Goal: Transaction & Acquisition: Purchase product/service

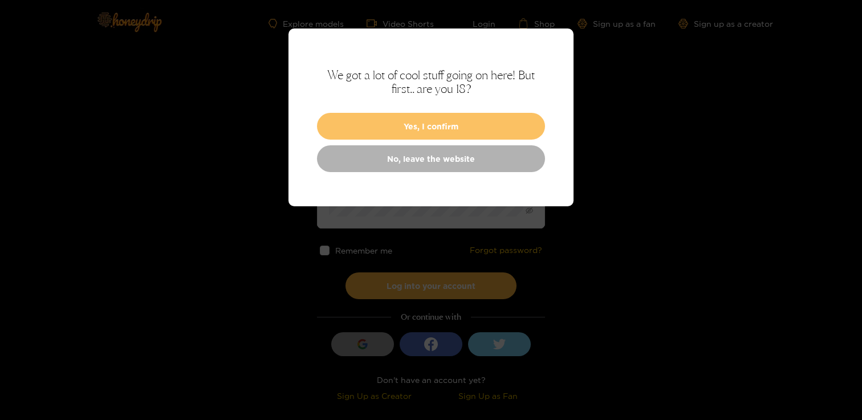
click at [385, 119] on button "Yes, I confirm" at bounding box center [431, 126] width 228 height 27
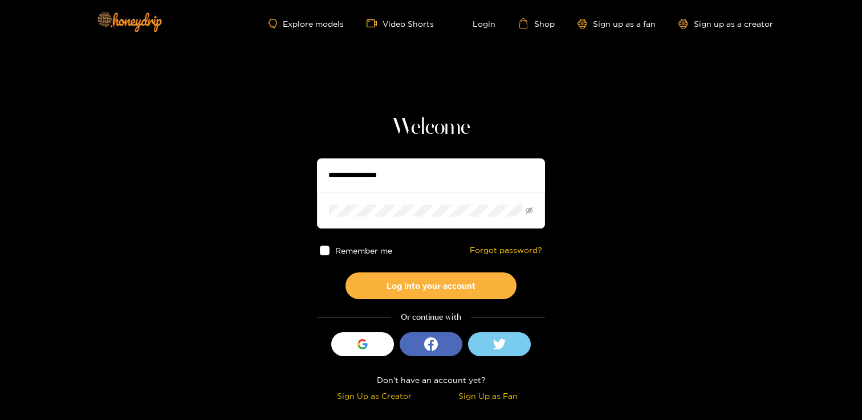
click at [352, 180] on input "text" at bounding box center [431, 175] width 228 height 34
type input "**********"
click at [345, 272] on button "Log into your account" at bounding box center [430, 285] width 171 height 27
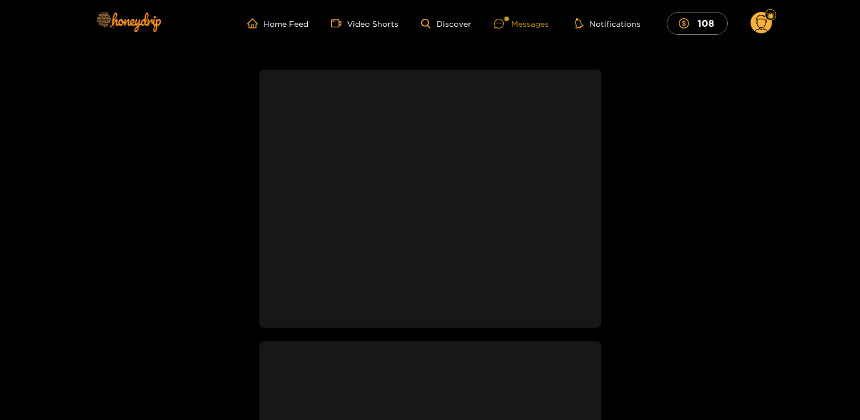
click at [509, 26] on div at bounding box center [502, 24] width 17 height 10
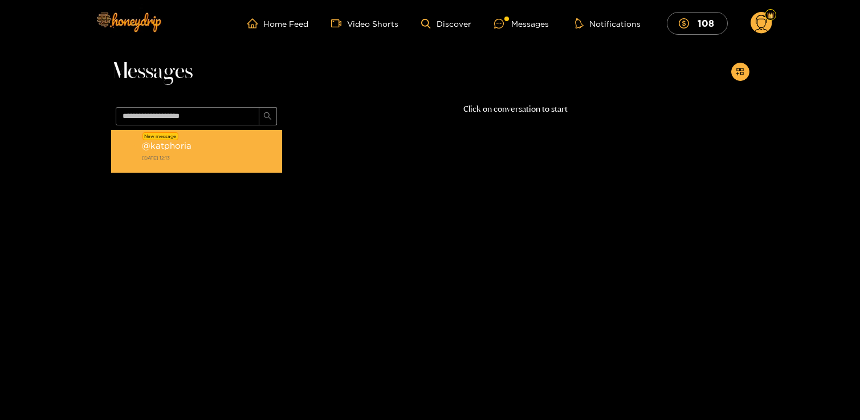
click at [209, 152] on div "@ katphoria 28 September 2025 12:13" at bounding box center [209, 152] width 135 height 26
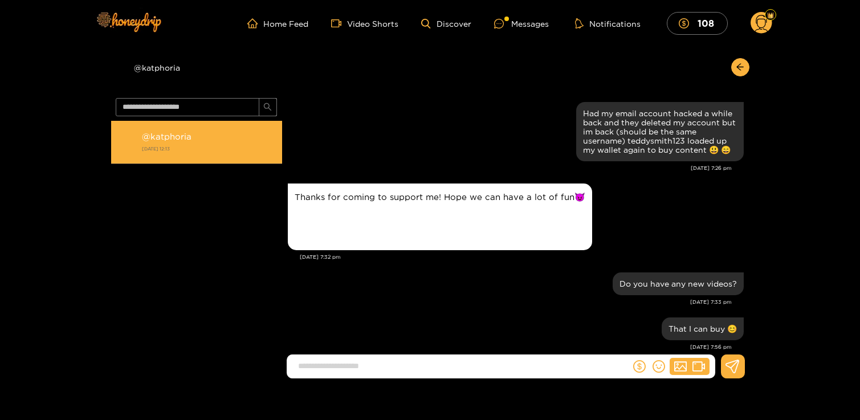
scroll to position [1137, 0]
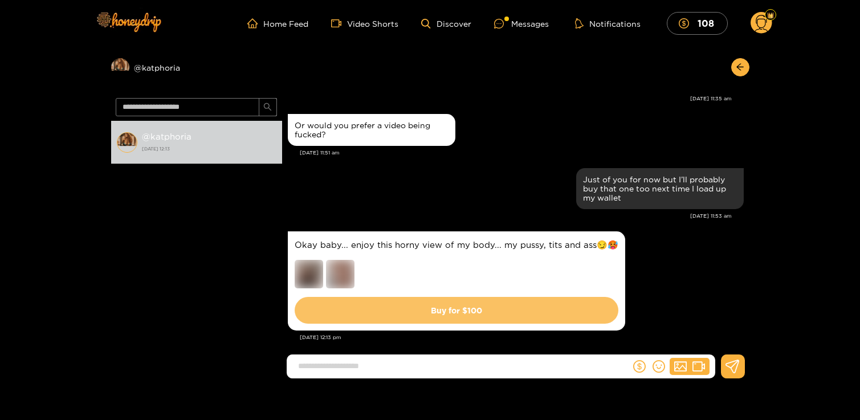
click at [364, 300] on button "Buy for $ 100" at bounding box center [457, 310] width 324 height 27
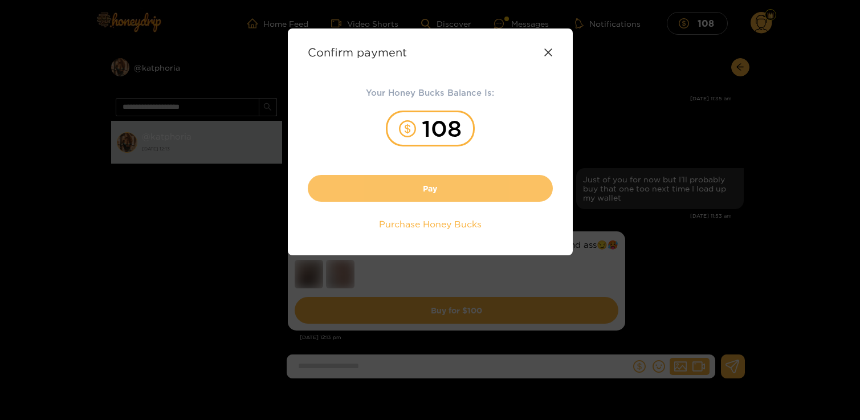
click at [415, 194] on button "Pay" at bounding box center [430, 188] width 245 height 27
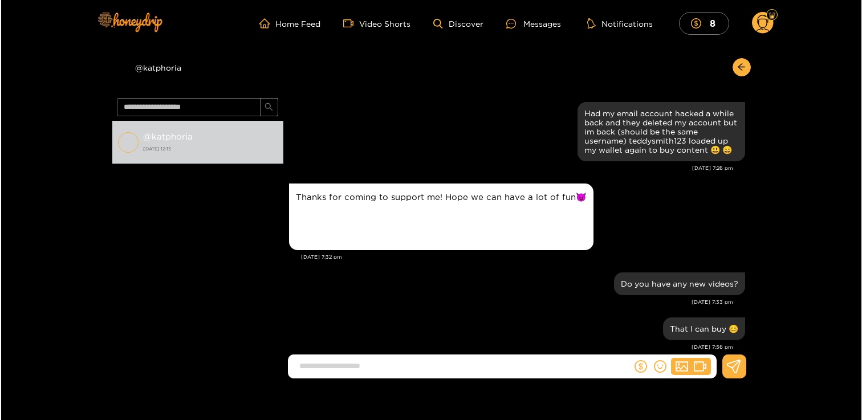
scroll to position [1104, 0]
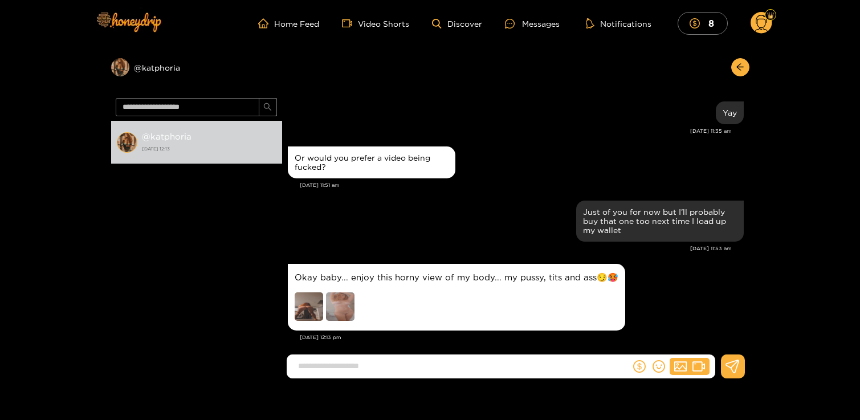
click at [308, 305] on img at bounding box center [309, 306] width 28 height 28
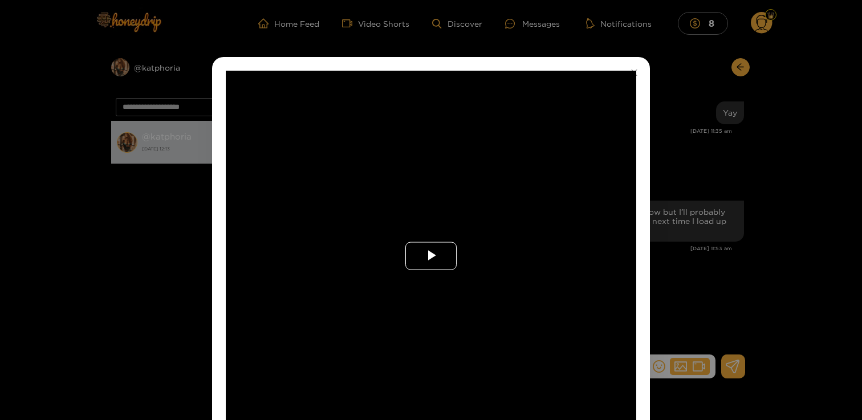
click at [431, 256] on span "Video Player" at bounding box center [431, 256] width 0 height 0
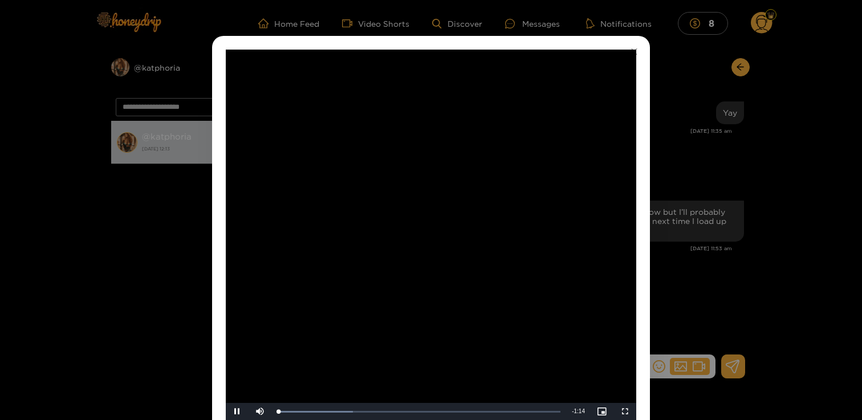
scroll to position [40, 0]
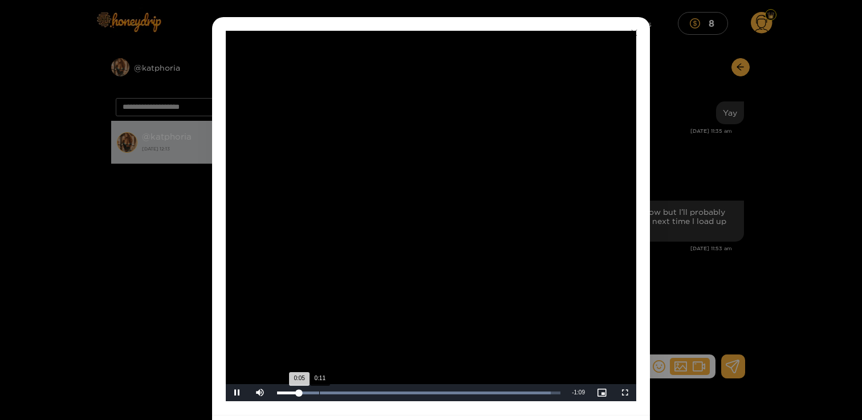
click at [319, 392] on div "0:11" at bounding box center [319, 393] width 1 height 3
click at [361, 394] on div "Loaded : 100.00% 0:22 0:11" at bounding box center [418, 392] width 295 height 17
click at [431, 395] on div "Loaded : 100.00% 0:40 0:40" at bounding box center [418, 392] width 295 height 17
click at [486, 395] on div "Loaded : 100.00% 0:55 0:41" at bounding box center [418, 392] width 295 height 17
click at [675, 252] on div "**********" at bounding box center [431, 210] width 862 height 420
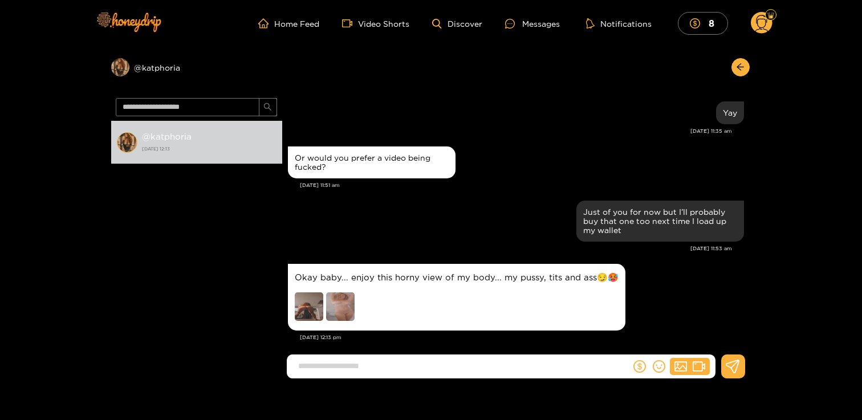
scroll to position [0, 0]
click at [340, 295] on img at bounding box center [340, 306] width 28 height 28
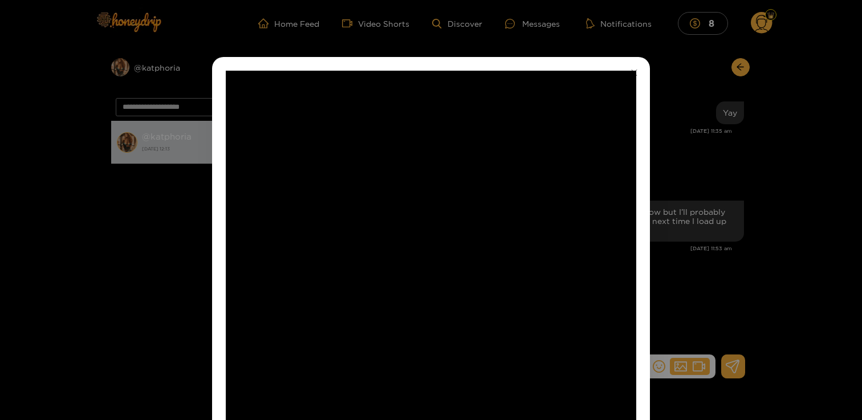
click at [143, 336] on div "**********" at bounding box center [431, 210] width 862 height 420
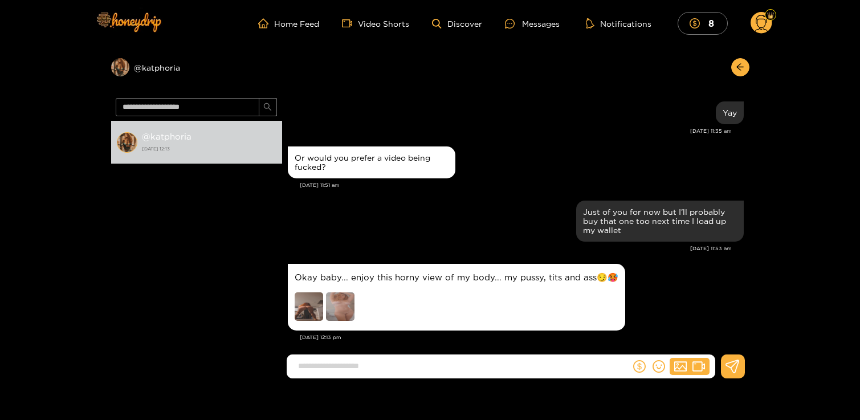
click at [329, 296] on img at bounding box center [340, 306] width 28 height 28
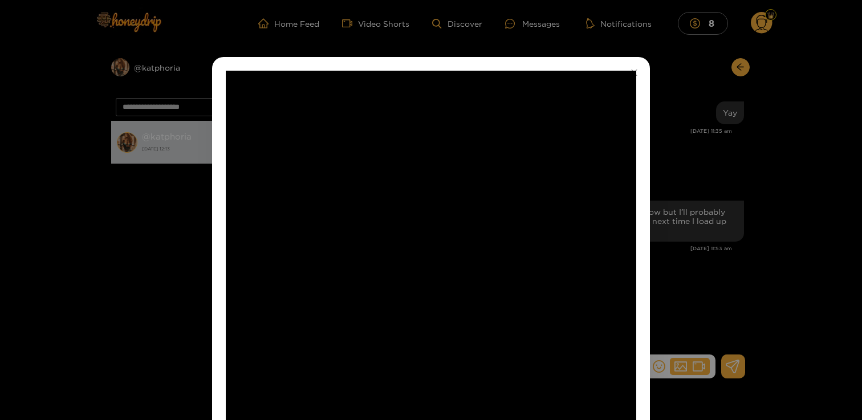
scroll to position [79, 0]
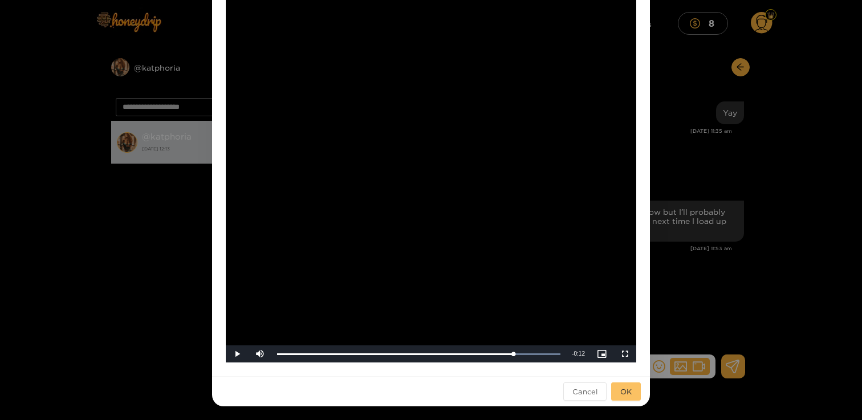
click at [621, 391] on span "OK" at bounding box center [625, 391] width 11 height 11
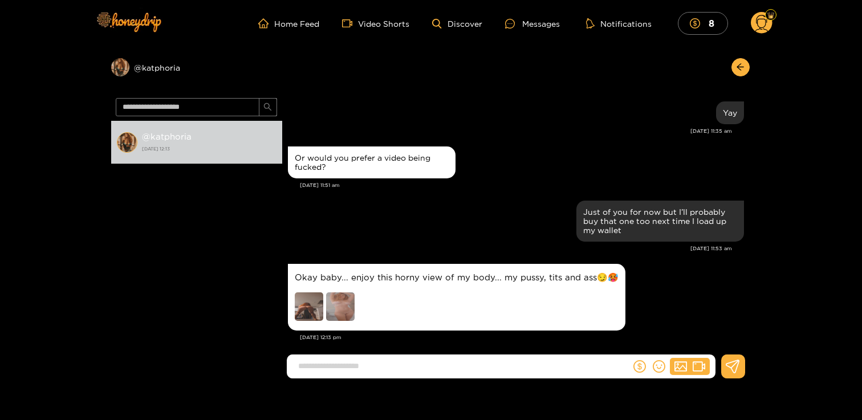
scroll to position [22, 0]
click at [339, 295] on img at bounding box center [340, 306] width 28 height 28
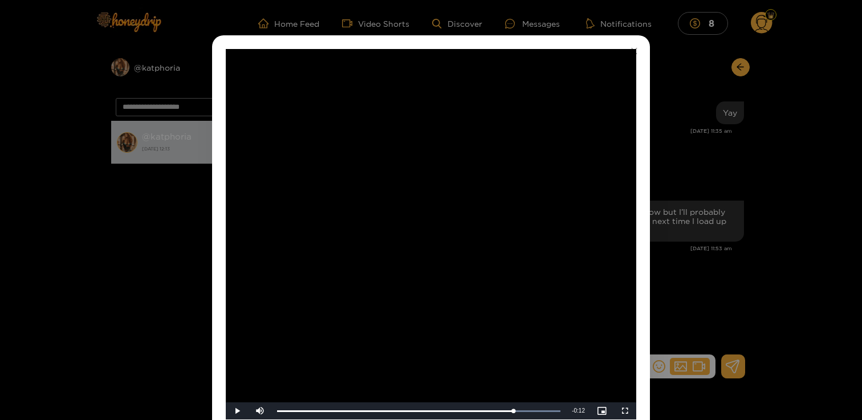
click at [118, 253] on div "**********" at bounding box center [431, 210] width 862 height 420
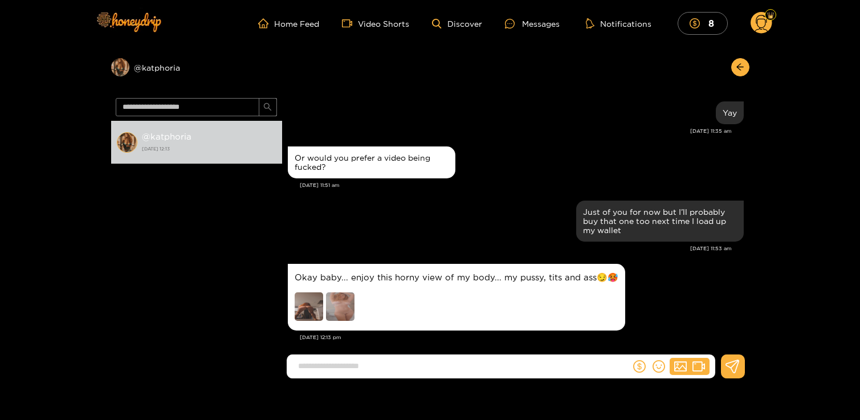
click at [760, 23] on circle at bounding box center [762, 23] width 22 height 22
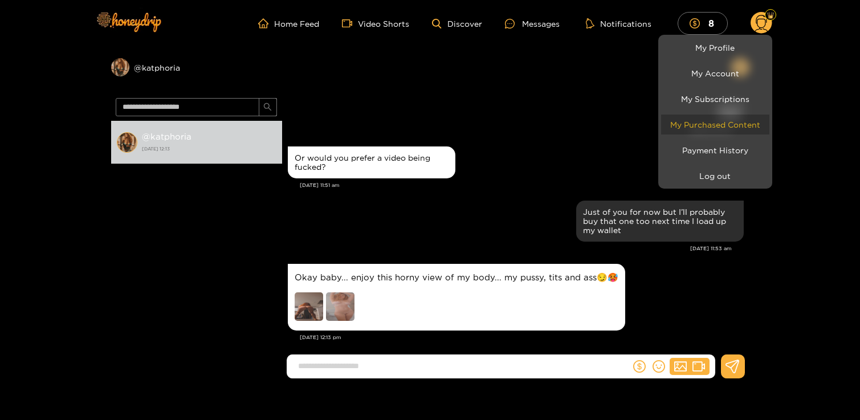
click at [710, 123] on link "My Purchased Content" at bounding box center [715, 125] width 108 height 20
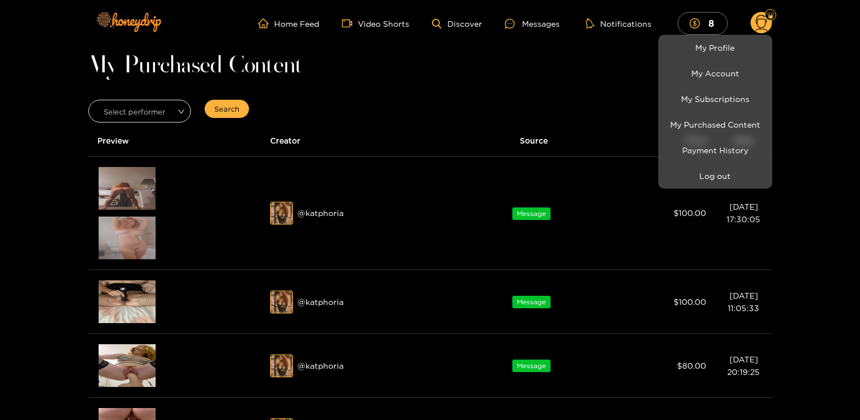
click at [127, 245] on div at bounding box center [430, 210] width 860 height 420
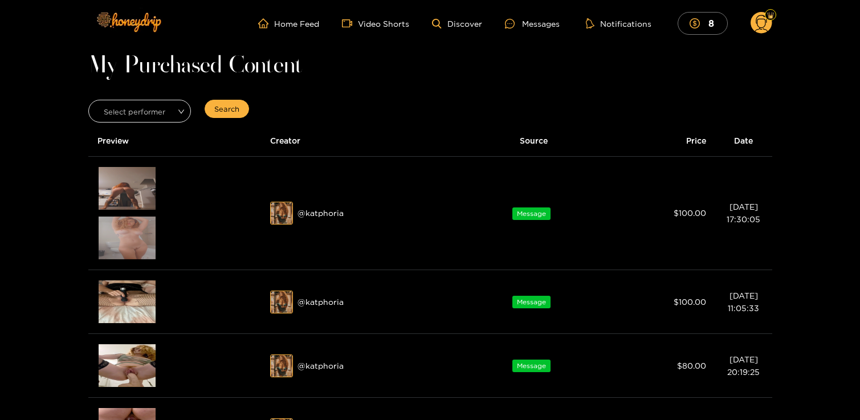
click at [127, 245] on img at bounding box center [127, 238] width 57 height 43
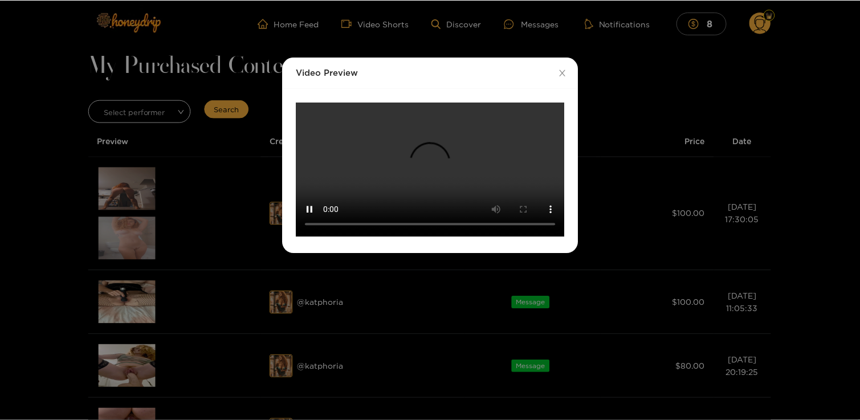
scroll to position [161, 0]
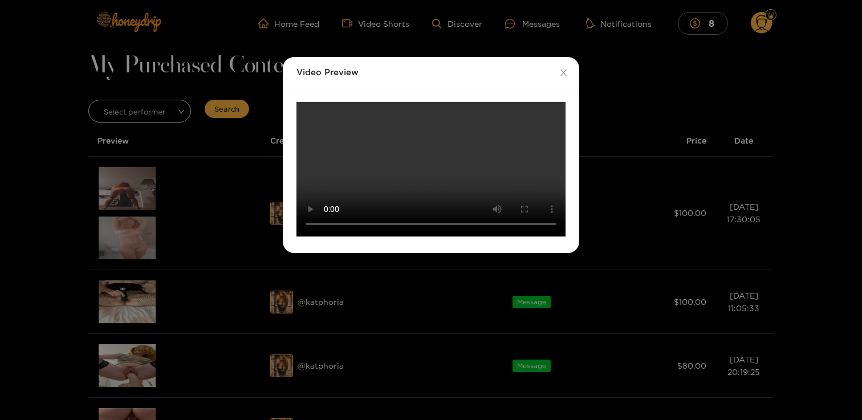
click at [610, 137] on div "Video Preview Your browser does not support the video tag." at bounding box center [431, 210] width 862 height 420
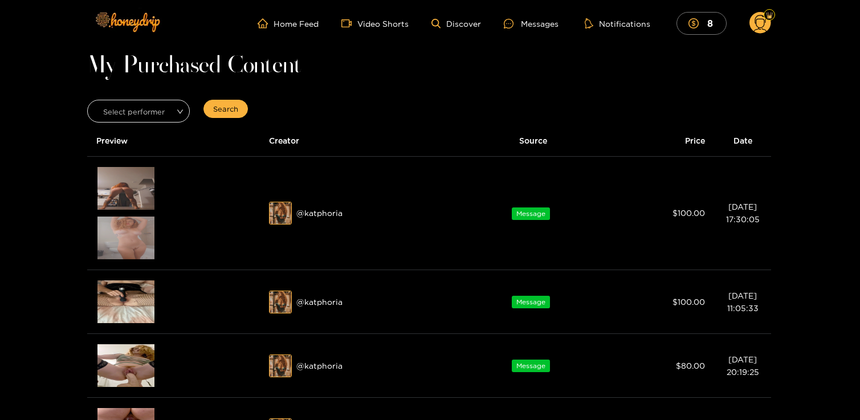
scroll to position [0, 0]
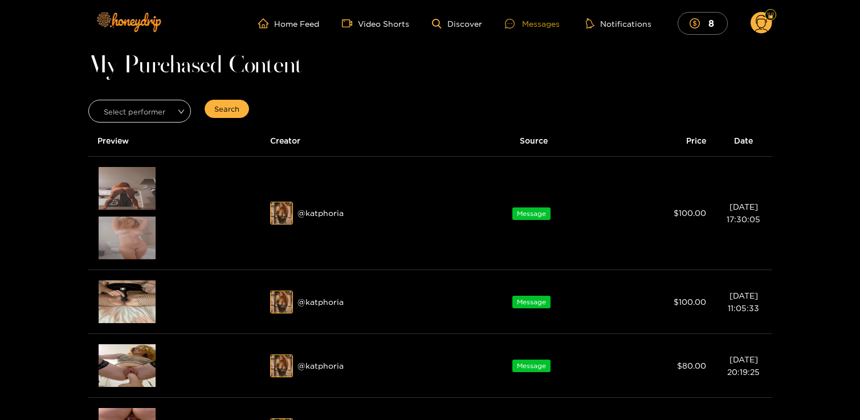
click at [532, 22] on div "Messages" at bounding box center [532, 23] width 55 height 13
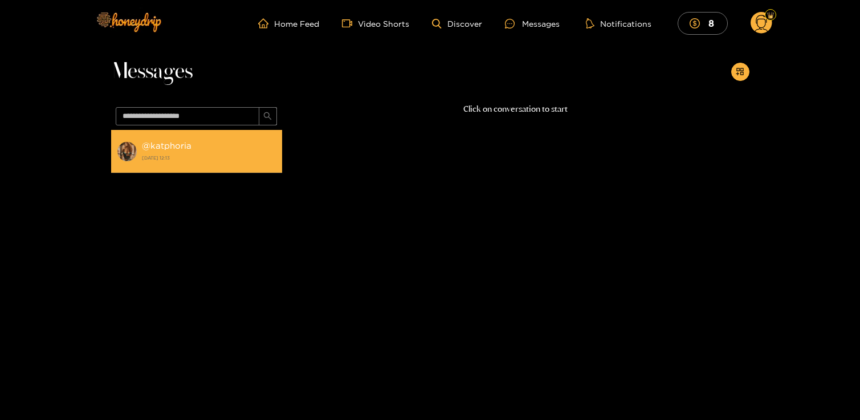
click at [218, 157] on strong "[DATE] 12:13" at bounding box center [209, 158] width 135 height 10
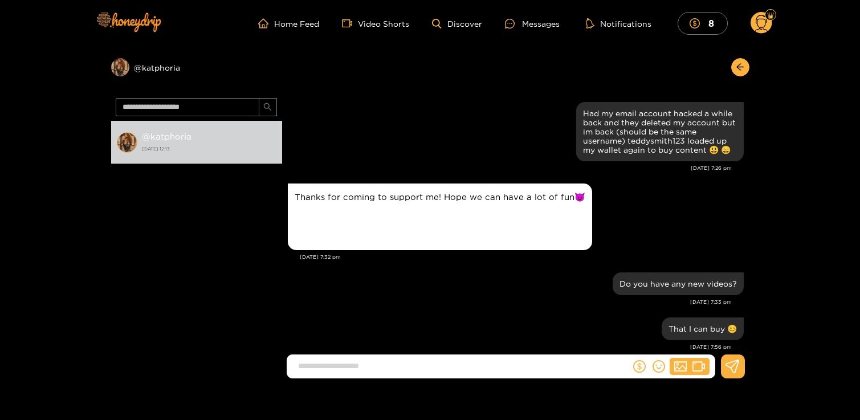
scroll to position [1104, 0]
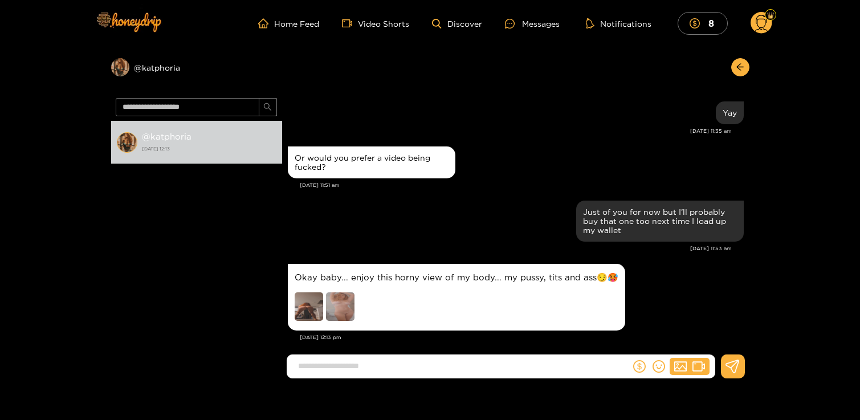
click at [418, 364] on input at bounding box center [461, 366] width 338 height 19
type input "**********"
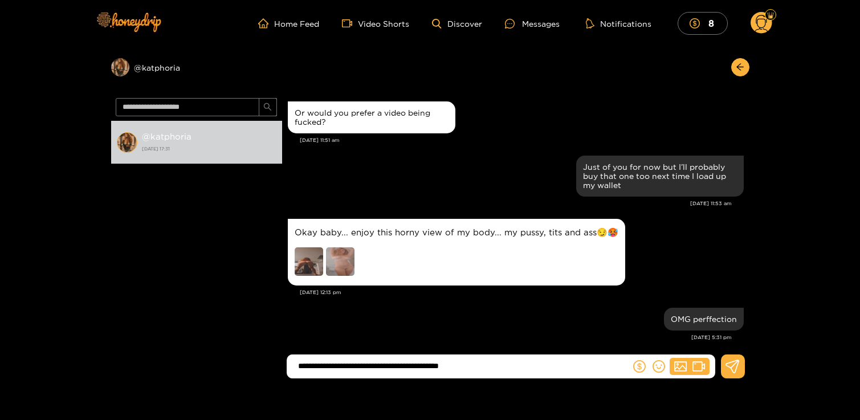
type input "**********"
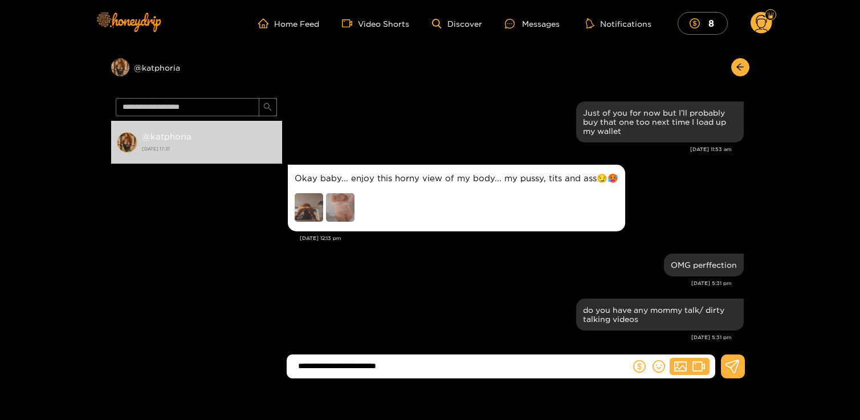
type input "**********"
